Goal: Transaction & Acquisition: Download file/media

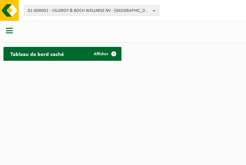
click at [156, 8] on b "button" at bounding box center [156, 11] width 6 height 10
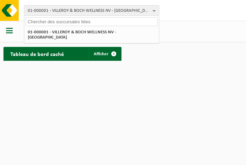
click at [112, 20] on input "text" at bounding box center [92, 21] width 132 height 9
paste input "LARIVIÈRE SA (01-058571)"
type input "LARIVIÈRE SA (01-058571)"
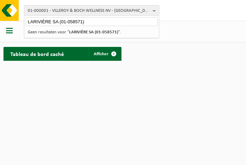
drag, startPoint x: 61, startPoint y: 20, endPoint x: 26, endPoint y: 11, distance: 36.8
click at [26, 11] on div "01-000001 - VILLEROY & BOCH WELLNESS NV - ROESELARE LARIVIÈRE SA (01-058571) 01…" at bounding box center [91, 10] width 135 height 10
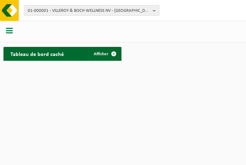
click at [26, 11] on button "01-000001 - VILLEROY & BOCH WELLNESS NV - ROESELARE" at bounding box center [91, 10] width 135 height 10
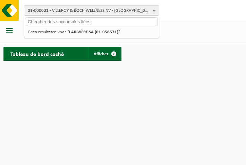
paste input "LARIVIÈRE SA (01-058571)"
drag, startPoint x: 83, startPoint y: 20, endPoint x: 61, endPoint y: 21, distance: 21.2
click at [61, 21] on input "LARIVIÈRE SA (01-058571)" at bounding box center [92, 21] width 132 height 9
drag, startPoint x: 104, startPoint y: 20, endPoint x: 9, endPoint y: 22, distance: 95.3
click at [9, 22] on div "01-000001 - VILLEROY & BOCH WELLNESS NV - ROESELARE LARIVIÈRE SA (01-058571) 01…" at bounding box center [123, 32] width 246 height 64
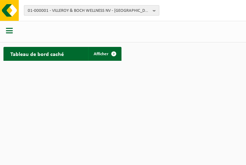
click at [42, 14] on span "01-000001 - VILLEROY & BOCH WELLNESS NV - ROESELARE" at bounding box center [89, 11] width 122 height 10
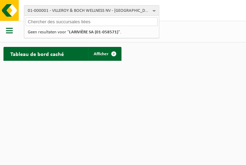
paste input "01-058571"
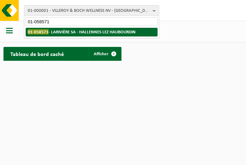
type input "01-058571"
click at [47, 29] on span "01-058571" at bounding box center [38, 31] width 21 height 5
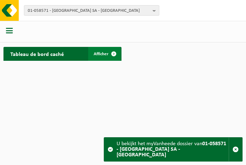
click at [95, 53] on span "Afficher" at bounding box center [101, 54] width 15 height 5
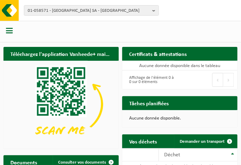
click at [8, 31] on span "button" at bounding box center [9, 30] width 7 height 7
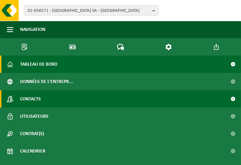
click at [29, 99] on span "Contacts" at bounding box center [30, 98] width 21 height 17
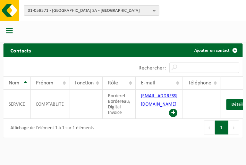
click at [8, 34] on span "button" at bounding box center [9, 30] width 7 height 7
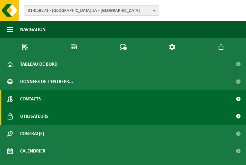
click at [28, 120] on span "Utilisateurs" at bounding box center [34, 115] width 28 height 17
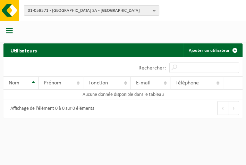
click at [8, 29] on span "button" at bounding box center [9, 30] width 7 height 7
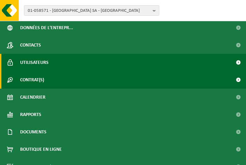
scroll to position [58, 0]
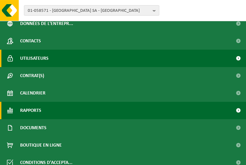
click at [33, 112] on span "Rapports" at bounding box center [30, 110] width 21 height 17
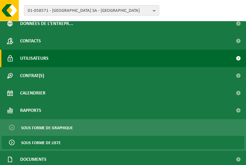
click at [29, 142] on span "Sous forme de liste" at bounding box center [41, 142] width 40 height 13
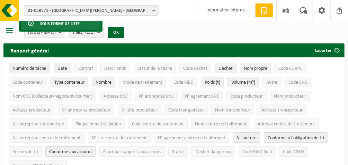
click at [8, 30] on span "button" at bounding box center [9, 30] width 7 height 7
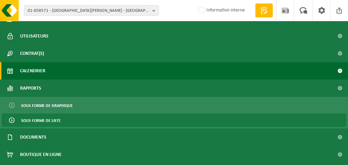
scroll to position [66, 0]
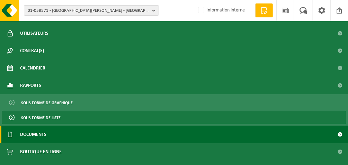
click at [45, 135] on span "Documents" at bounding box center [33, 133] width 26 height 17
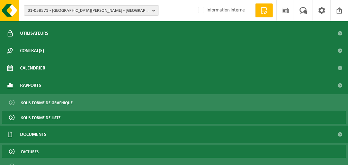
click at [29, 152] on span "Factures" at bounding box center [30, 151] width 18 height 13
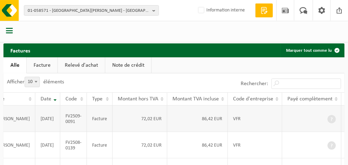
scroll to position [0, 12]
